Goal: Find specific page/section: Find specific page/section

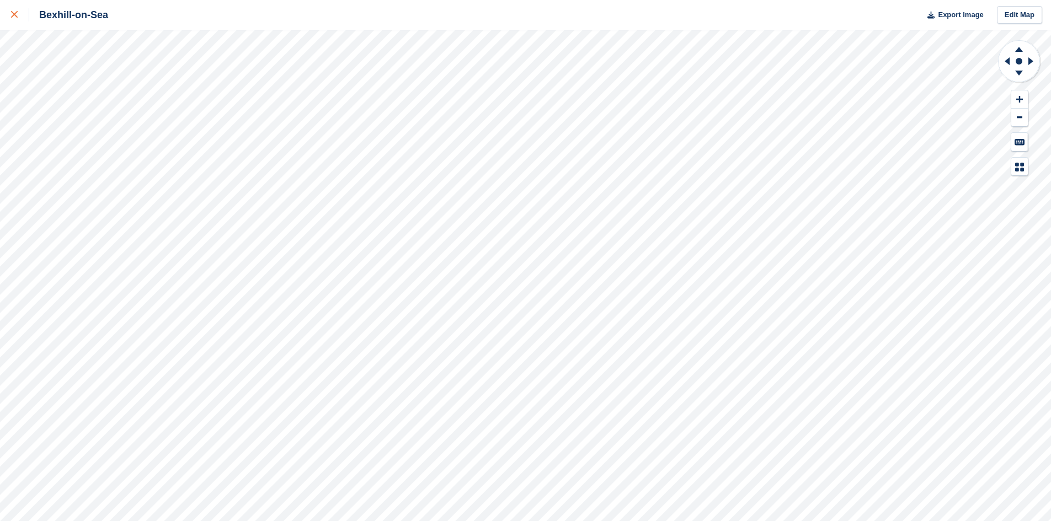
click at [9, 13] on link at bounding box center [14, 15] width 29 height 30
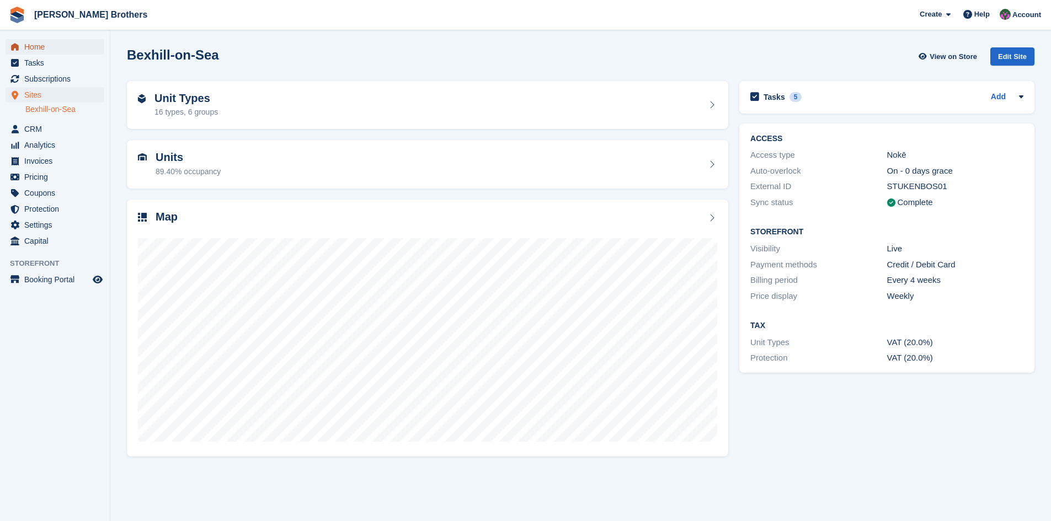
click at [33, 45] on span "Home" at bounding box center [57, 46] width 66 height 15
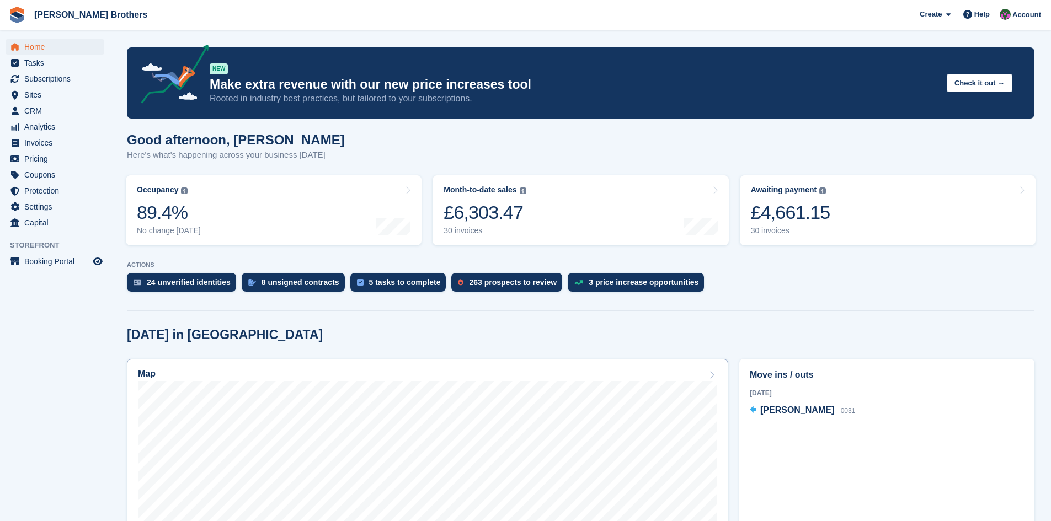
click at [144, 379] on h2 "Map" at bounding box center [147, 374] width 18 height 10
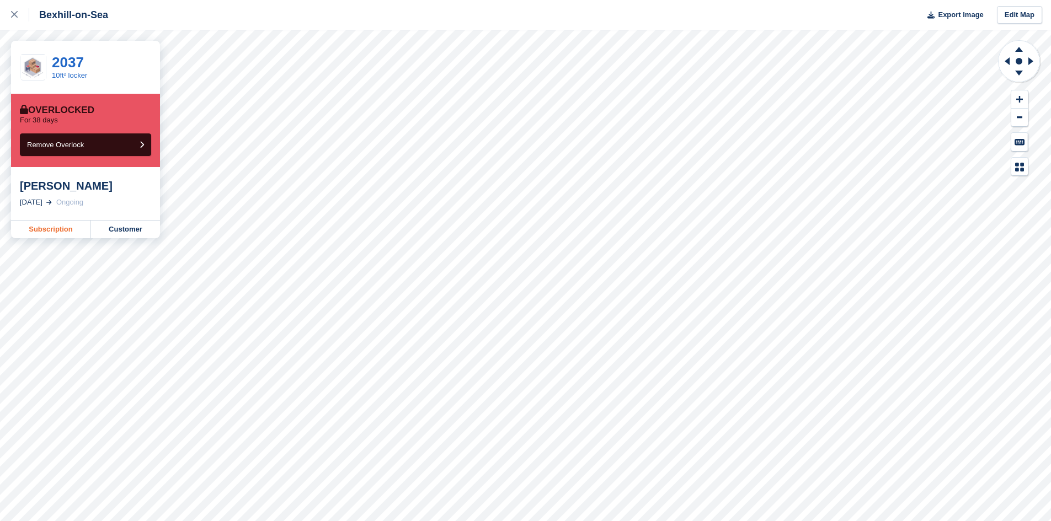
click at [55, 231] on link "Subscription" at bounding box center [51, 230] width 80 height 18
click at [12, 15] on icon at bounding box center [14, 14] width 7 height 7
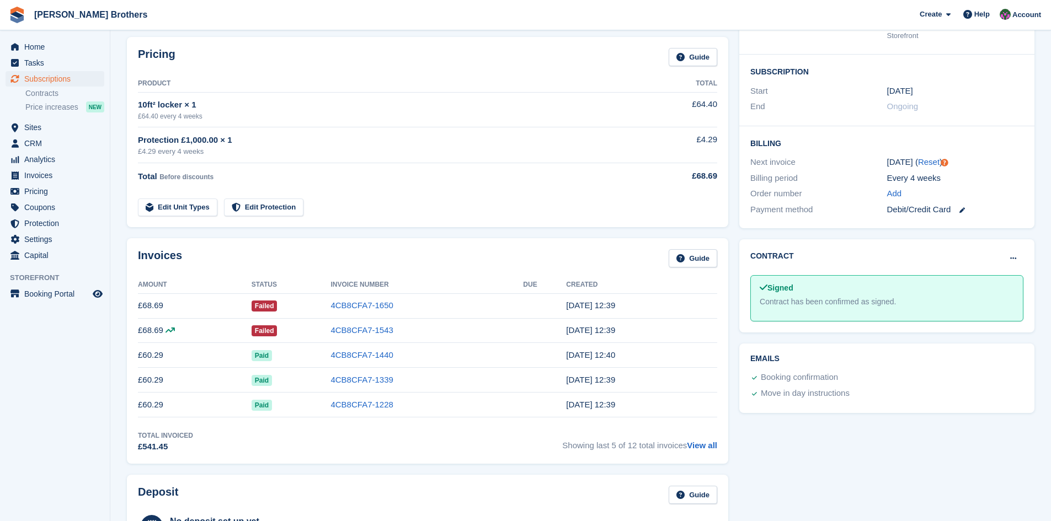
scroll to position [55, 0]
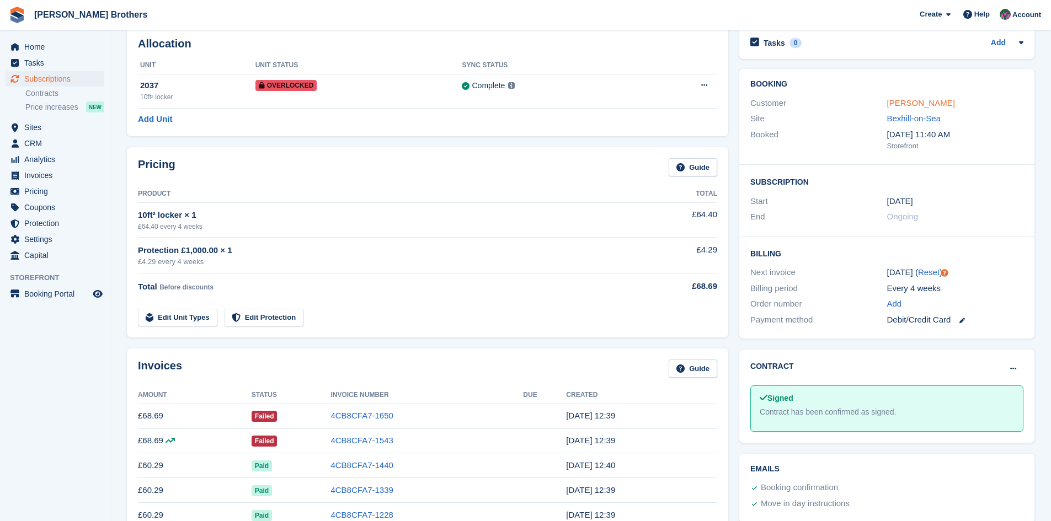
click at [899, 108] on link "[PERSON_NAME]" at bounding box center [921, 102] width 68 height 9
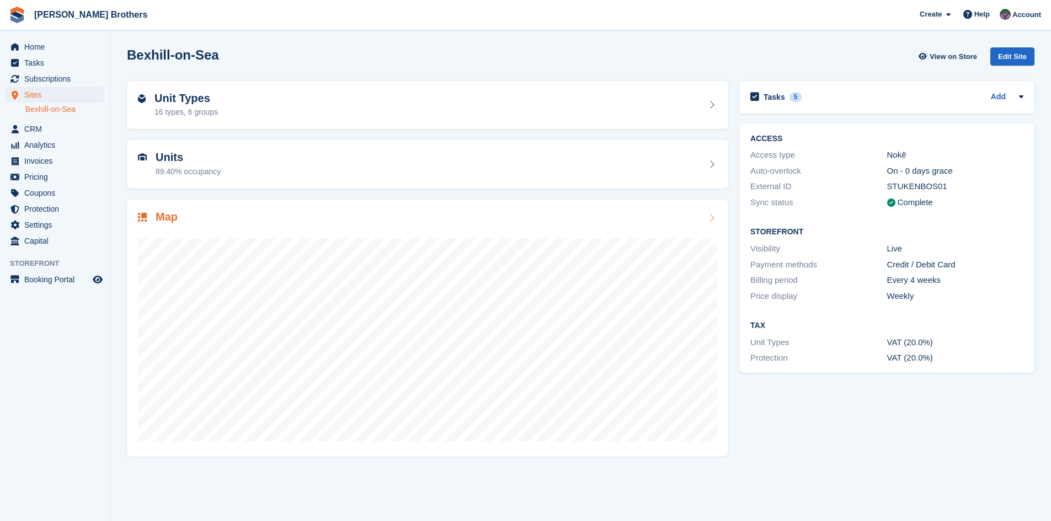
click at [161, 218] on h2 "Map" at bounding box center [167, 217] width 22 height 13
